Goal: Find specific page/section: Find specific page/section

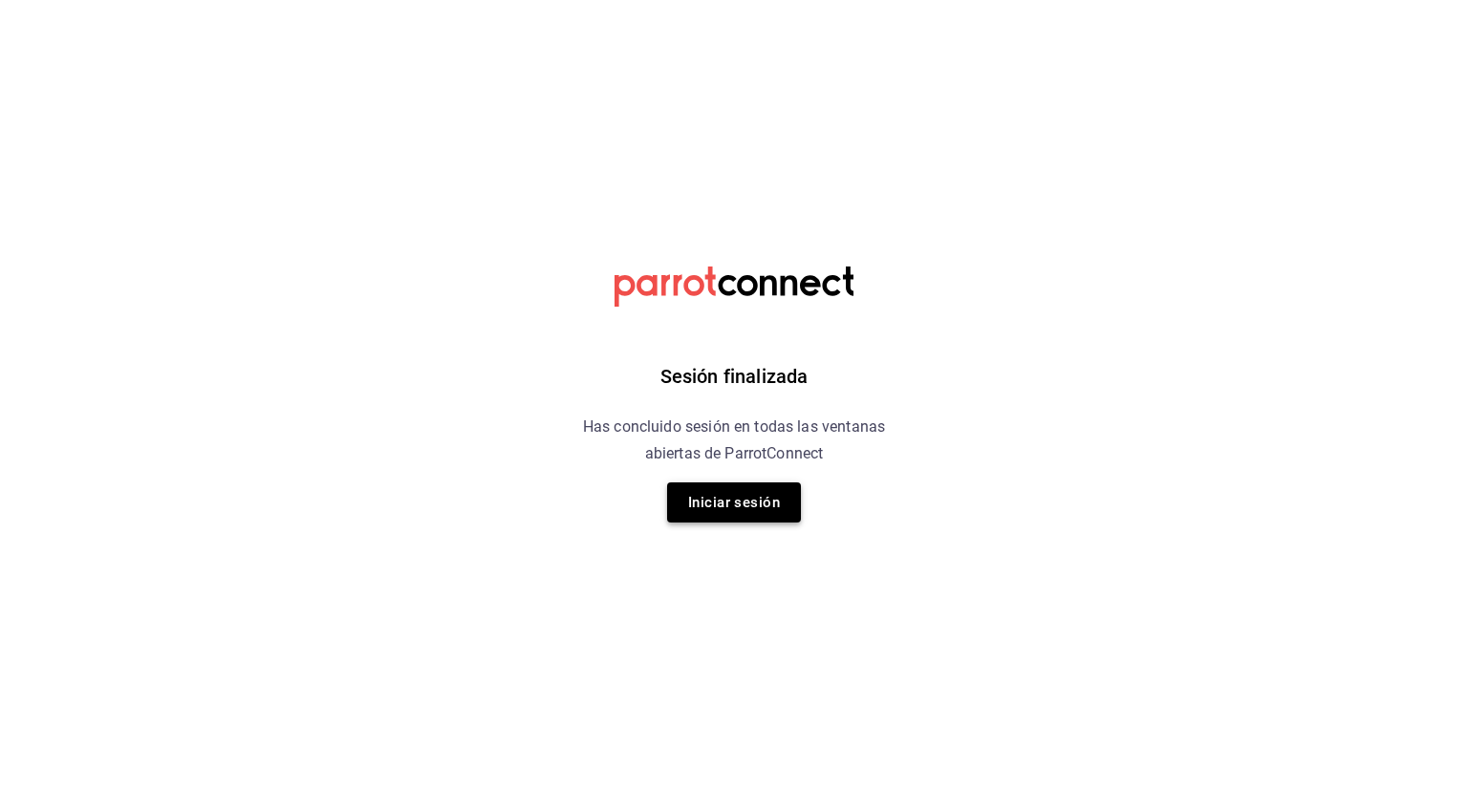
click at [768, 502] on button "Iniciar sesión" at bounding box center [734, 503] width 134 height 40
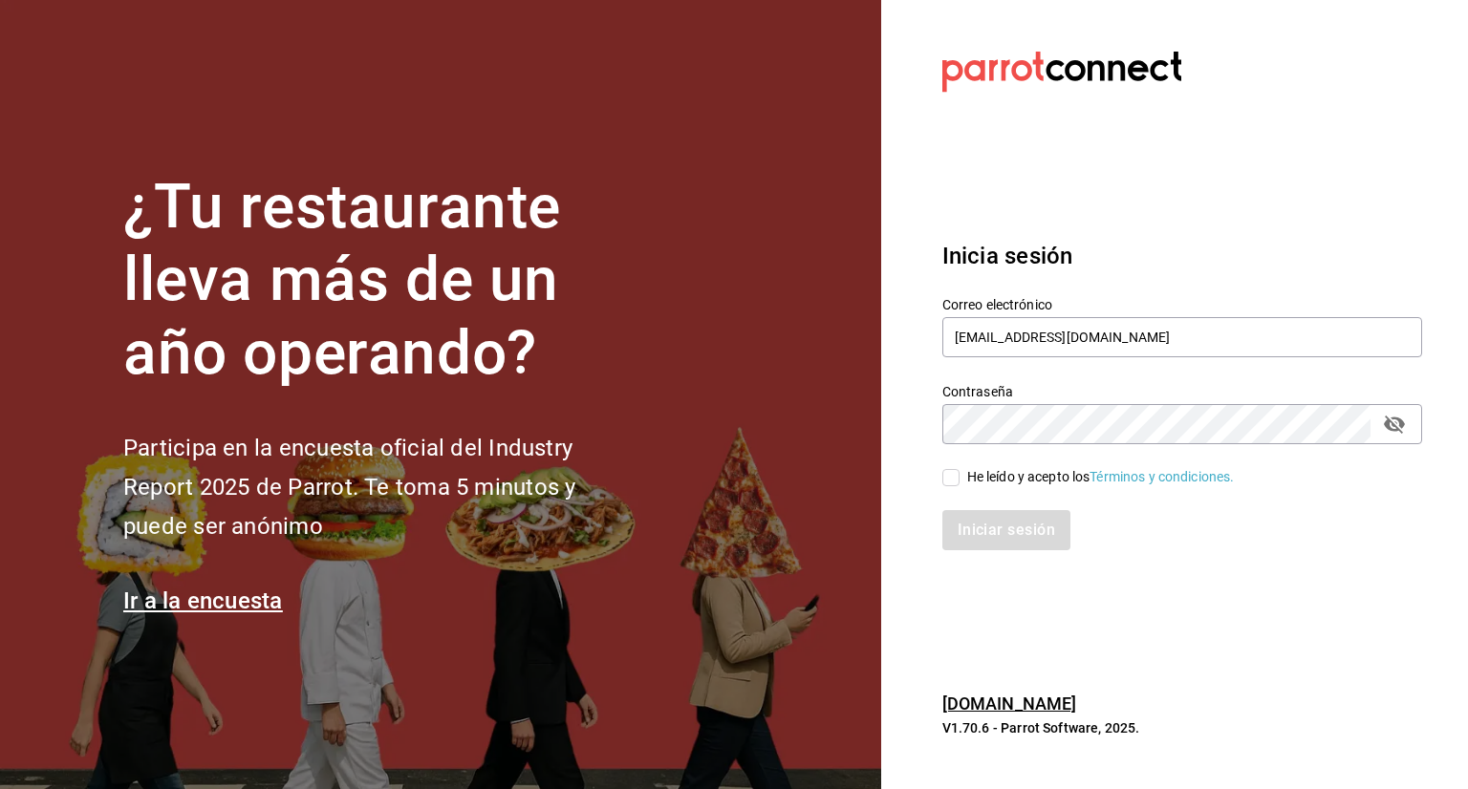
click at [944, 478] on input "He leído y acepto los Términos y condiciones." at bounding box center [950, 477] width 17 height 17
checkbox input "true"
click at [1020, 533] on button "Iniciar sesión" at bounding box center [1007, 530] width 130 height 40
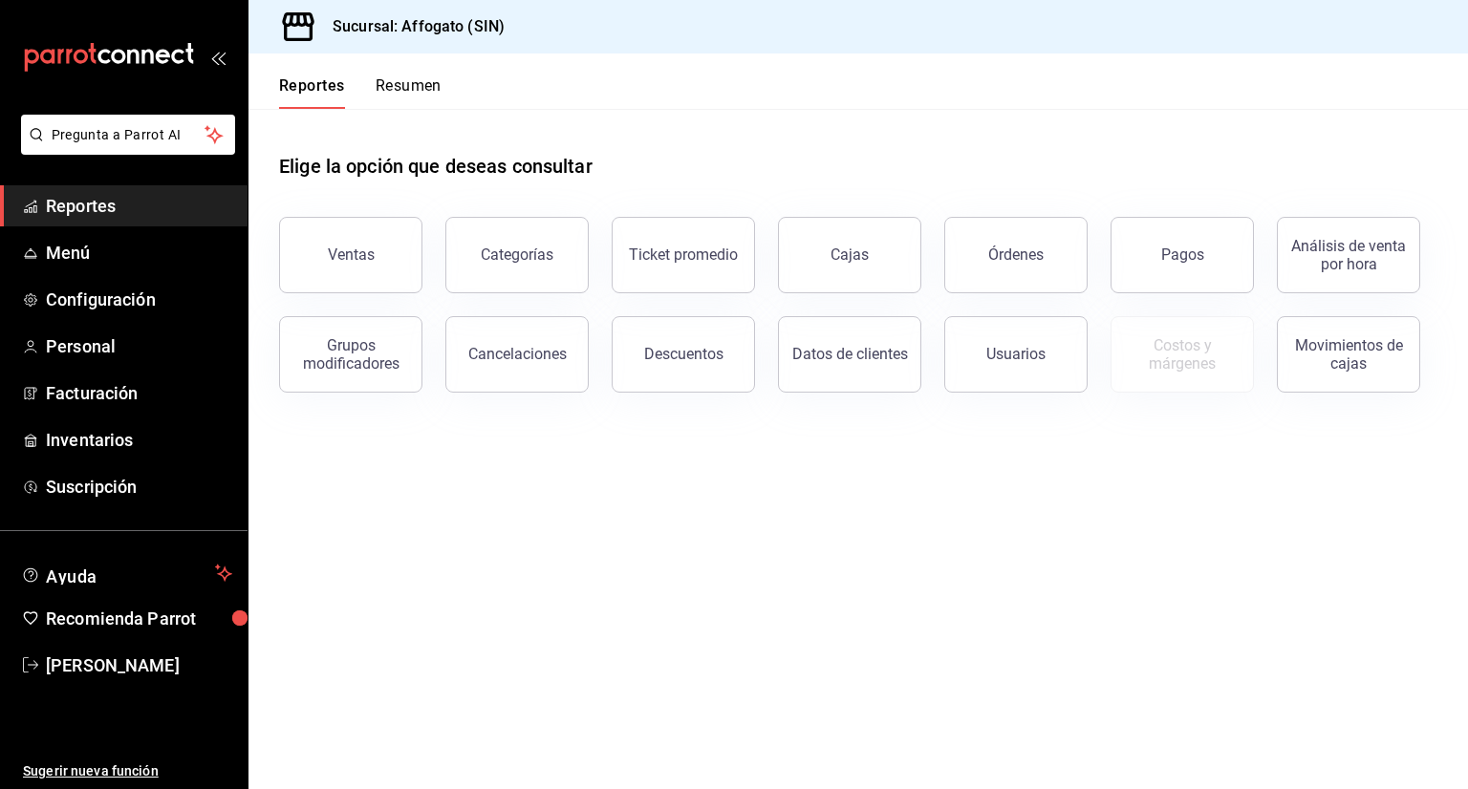
click at [130, 202] on span "Reportes" at bounding box center [139, 206] width 186 height 26
click at [411, 85] on button "Resumen" at bounding box center [409, 92] width 66 height 32
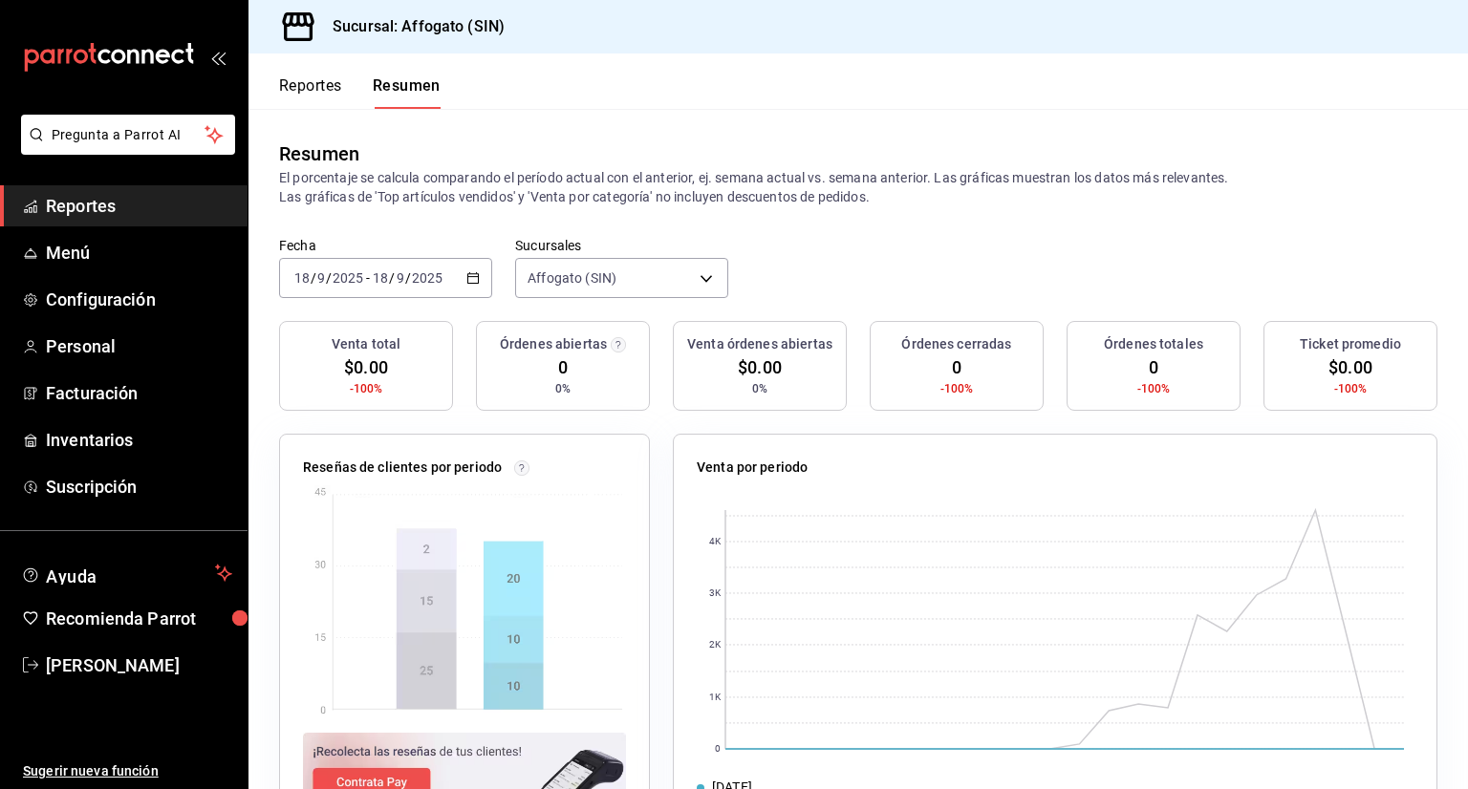
click at [470, 272] on icon "button" at bounding box center [472, 277] width 13 height 13
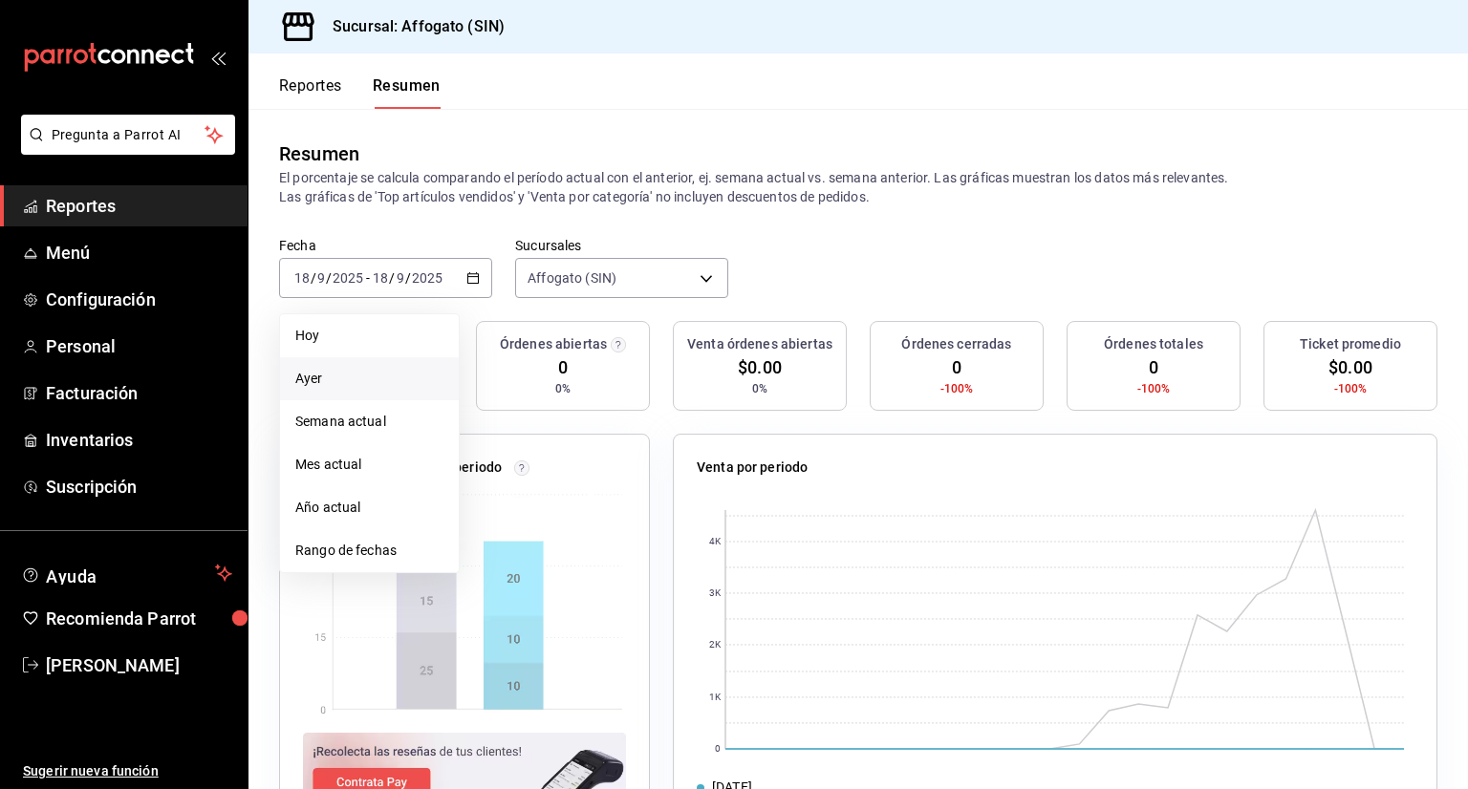
click at [329, 377] on span "Ayer" at bounding box center [369, 379] width 148 height 20
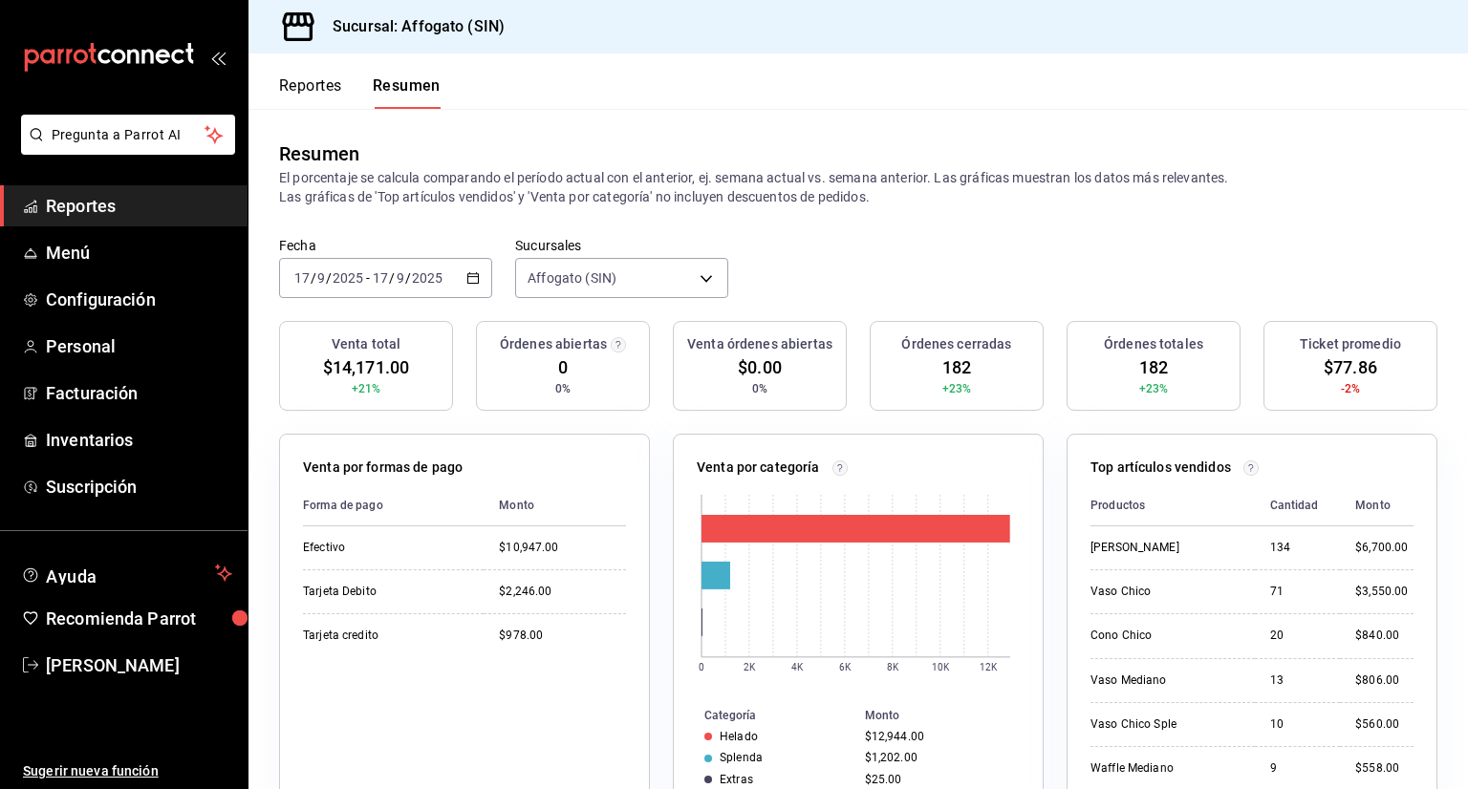
click at [469, 272] on icon "button" at bounding box center [472, 277] width 13 height 13
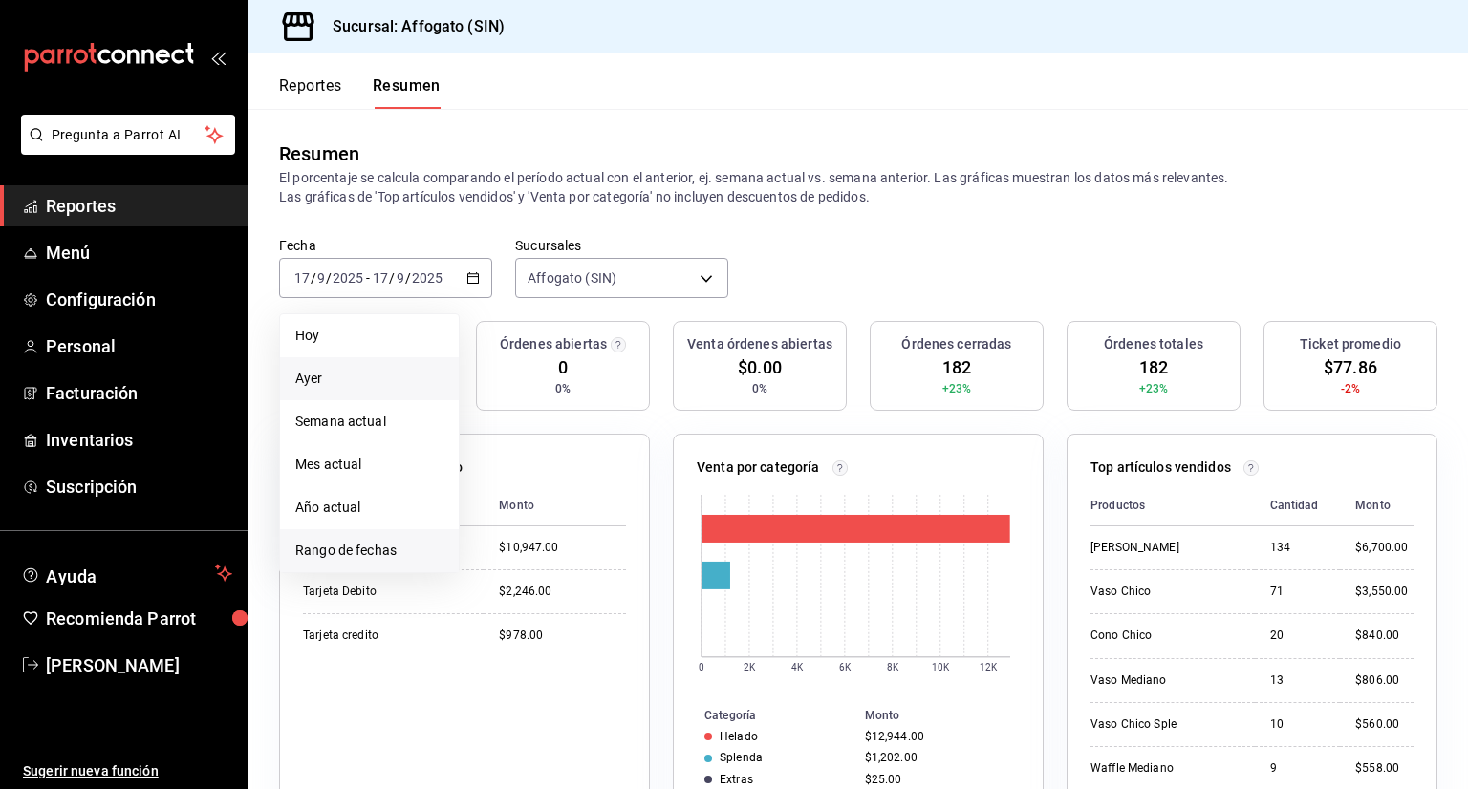
click at [389, 552] on span "Rango de fechas" at bounding box center [369, 551] width 148 height 20
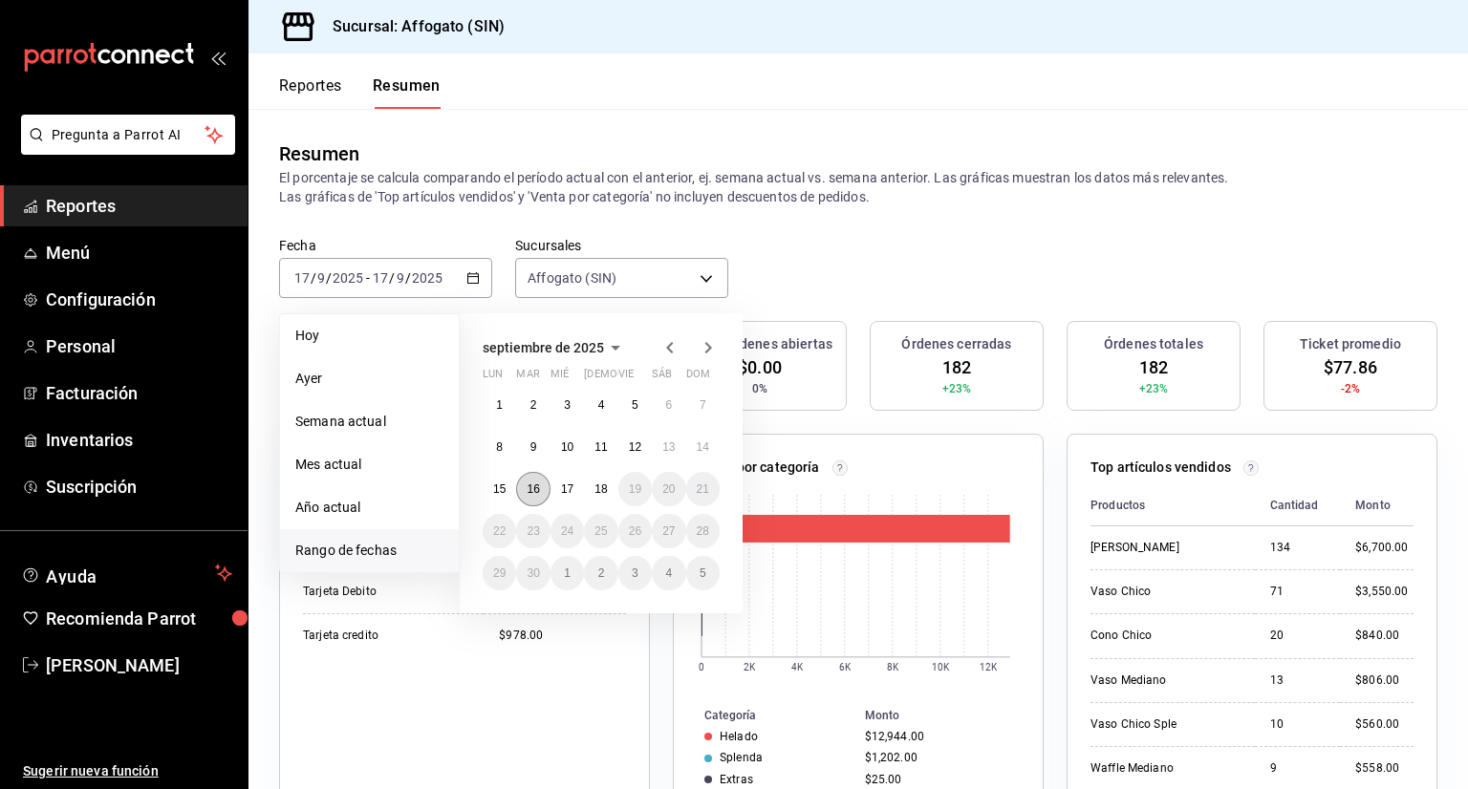
click at [530, 491] on abbr "16" at bounding box center [533, 489] width 12 height 13
